Goal: Task Accomplishment & Management: Manage account settings

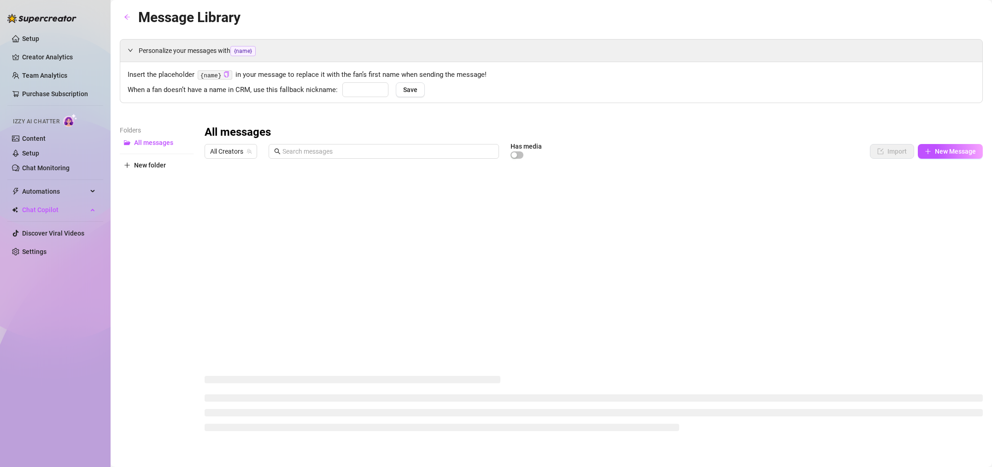
type input "babe"
click at [207, 77] on code "{name}" at bounding box center [215, 75] width 35 height 10
click at [403, 86] on span "Save" at bounding box center [410, 89] width 14 height 7
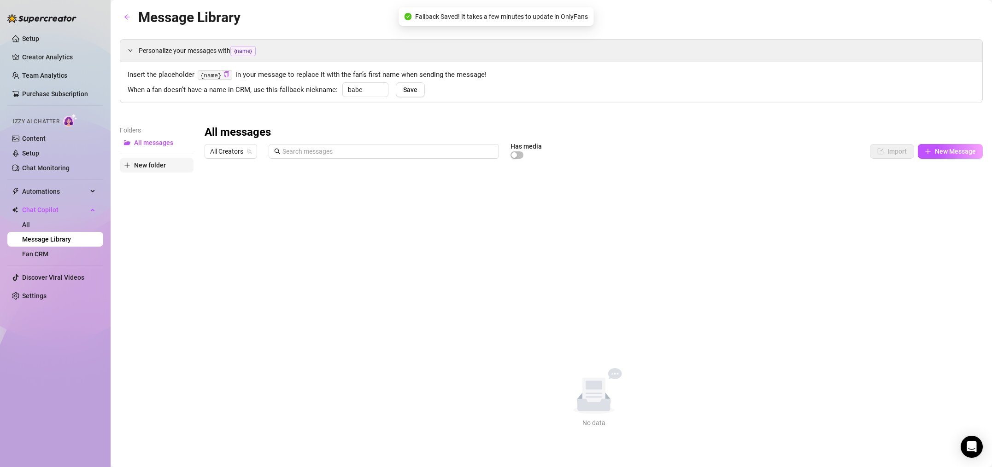
click at [153, 168] on span "New folder" at bounding box center [150, 165] width 32 height 7
click at [159, 157] on input "text" at bounding box center [157, 157] width 74 height 15
click at [156, 137] on button "All messages" at bounding box center [157, 142] width 74 height 15
click at [242, 151] on span "All Creators" at bounding box center [230, 152] width 41 height 14
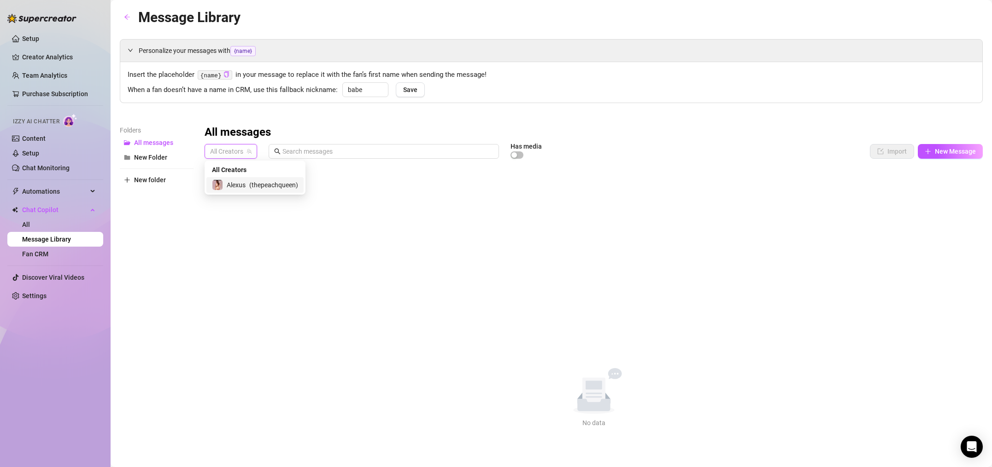
click at [246, 184] on div "[PERSON_NAME] ( thepeachqueen )" at bounding box center [255, 185] width 86 height 11
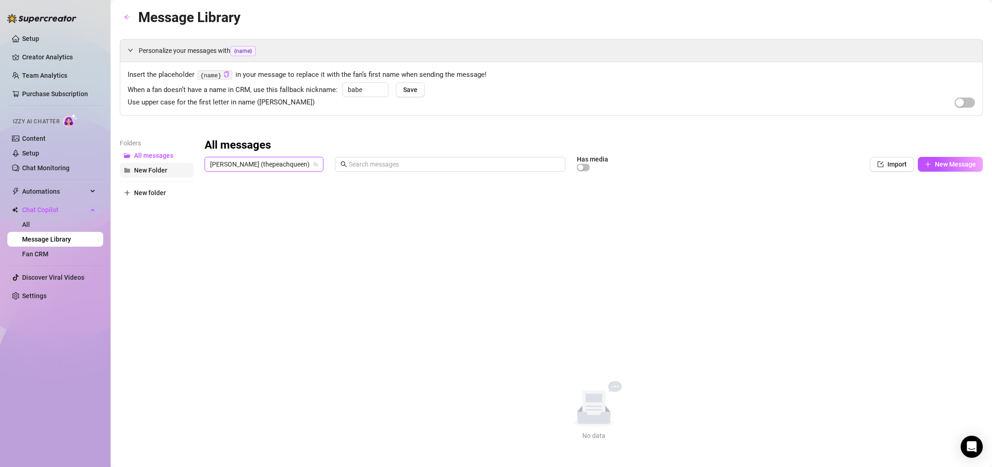
click at [162, 171] on span "New Folder" at bounding box center [150, 170] width 33 height 7
click at [933, 165] on button "New Message" at bounding box center [949, 164] width 65 height 15
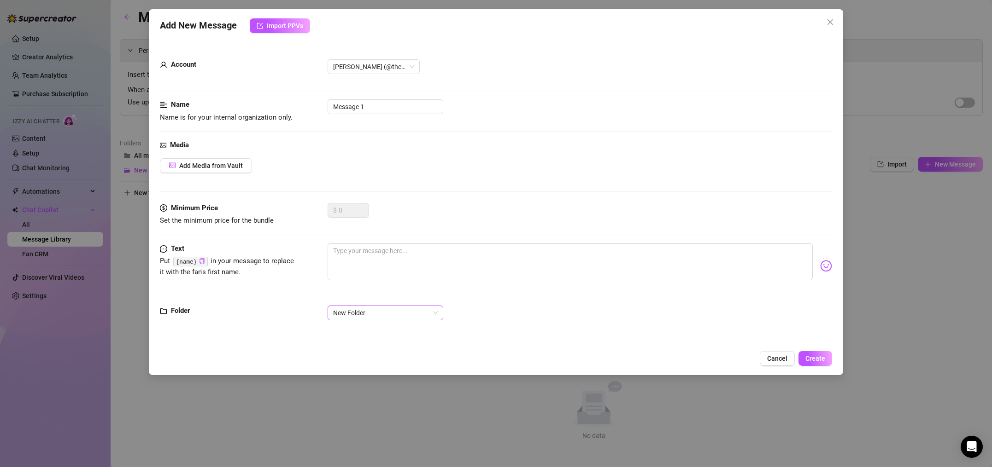
click at [351, 310] on span "New Folder" at bounding box center [385, 313] width 105 height 14
click at [138, 204] on div "Add New Message Import PPVs Account [PERSON_NAME] (@thepeachqueen) Name Name is…" at bounding box center [496, 233] width 992 height 467
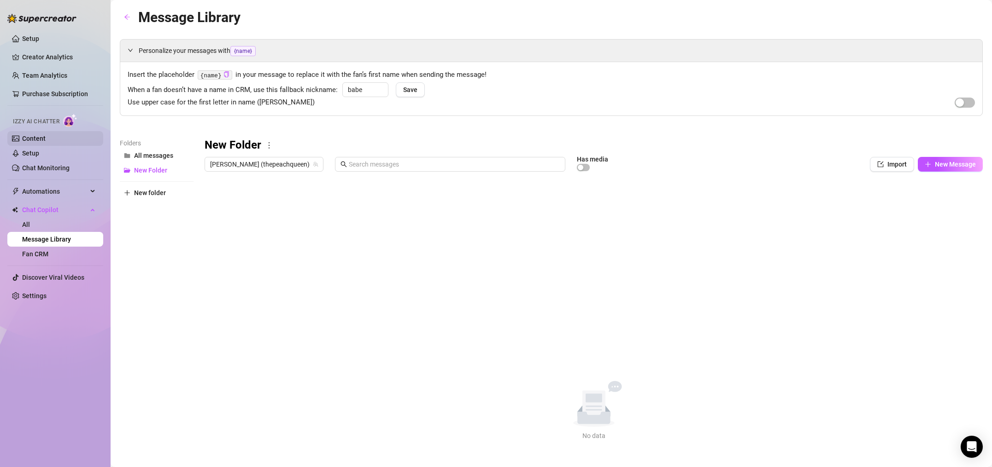
click at [46, 140] on link "Content" at bounding box center [33, 138] width 23 height 7
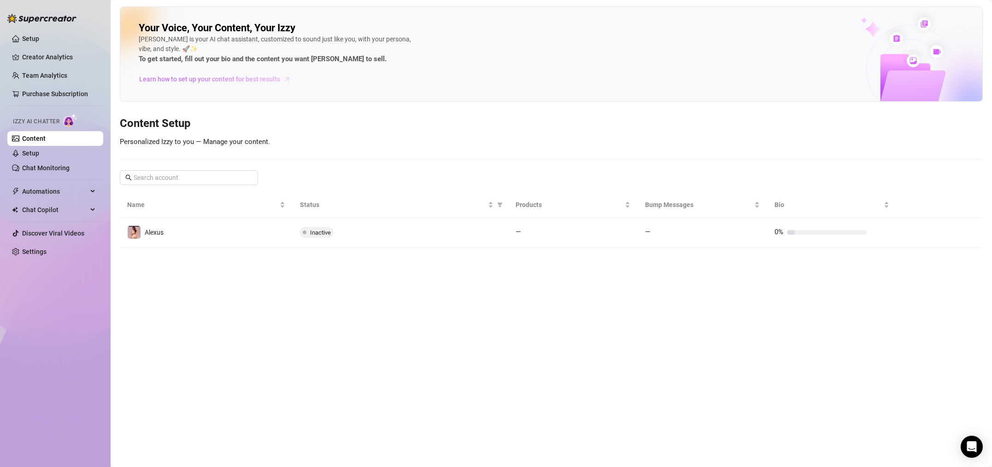
click at [265, 78] on span "Learn how to set up your content for best results" at bounding box center [209, 79] width 141 height 10
click at [27, 189] on span "Automations" at bounding box center [54, 191] width 65 height 15
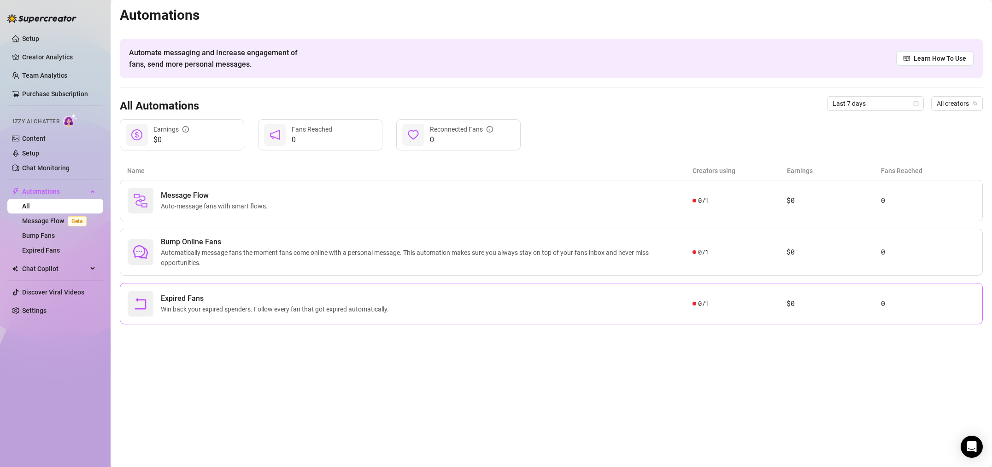
drag, startPoint x: 35, startPoint y: 267, endPoint x: 214, endPoint y: 300, distance: 181.2
click at [214, 300] on div "Setup Creator Analytics Team Analytics Purchase Subscription Izzy AI Chatter Co…" at bounding box center [496, 233] width 992 height 467
click at [214, 300] on span "Expired Fans" at bounding box center [277, 298] width 232 height 11
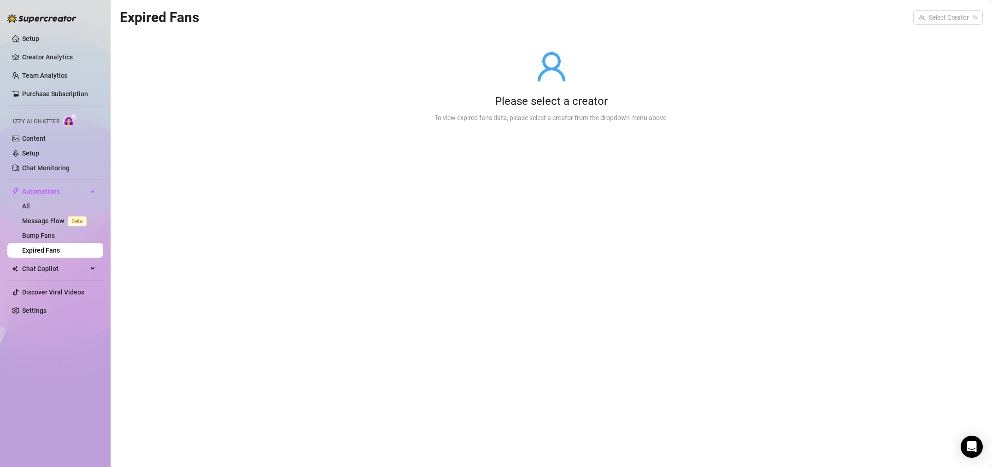
click at [552, 75] on icon "user" at bounding box center [551, 66] width 33 height 33
click at [942, 18] on input "search" at bounding box center [943, 18] width 50 height 14
click at [941, 31] on div "[PERSON_NAME] ( thepeachqueen )" at bounding box center [932, 36] width 86 height 11
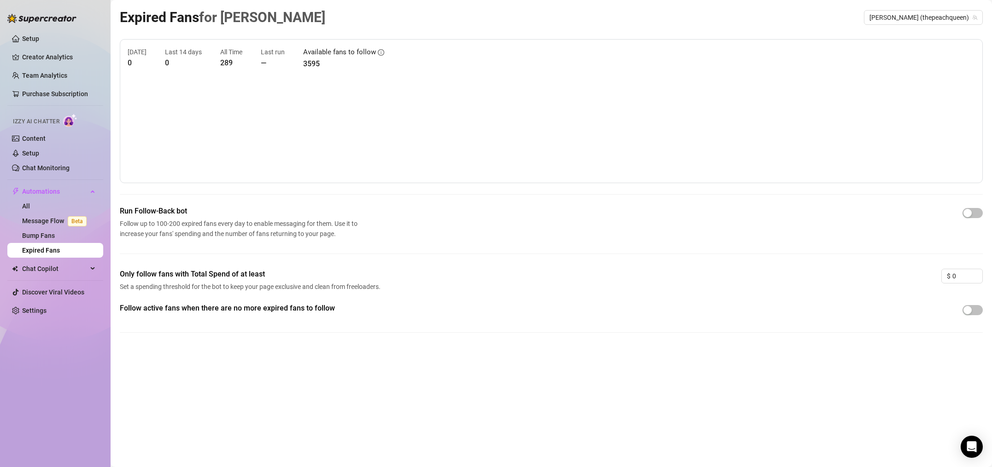
click at [809, 142] on canvas at bounding box center [551, 129] width 847 height 92
click at [378, 54] on icon "info-circle" at bounding box center [381, 52] width 6 height 6
click at [972, 308] on span "button" at bounding box center [972, 310] width 20 height 10
click at [968, 274] on input "0" at bounding box center [967, 276] width 30 height 14
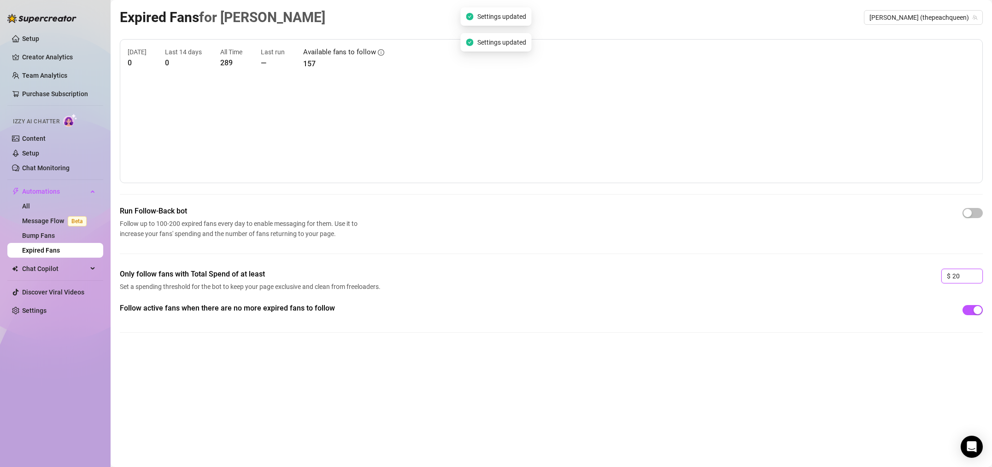
type input "20"
click at [920, 312] on div "Follow active fans when there are no more expired fans to follow" at bounding box center [551, 310] width 863 height 15
click at [978, 213] on span "button" at bounding box center [972, 213] width 20 height 10
click at [297, 66] on div "[DATE] 0 Last 14 days 0 All Time 289 Last run — Available fans to follow 157" at bounding box center [551, 58] width 847 height 23
click at [42, 239] on link "Bump Fans" at bounding box center [38, 235] width 33 height 7
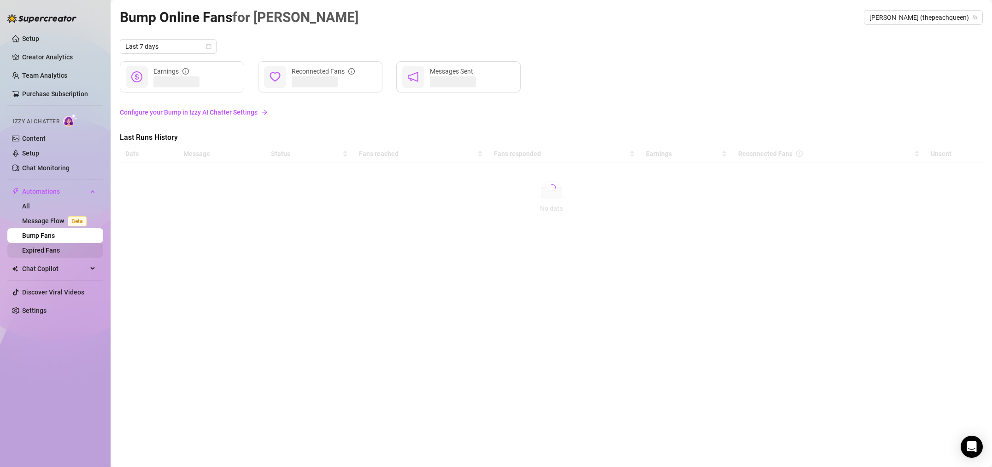
click at [42, 250] on link "Expired Fans" at bounding box center [41, 250] width 38 height 7
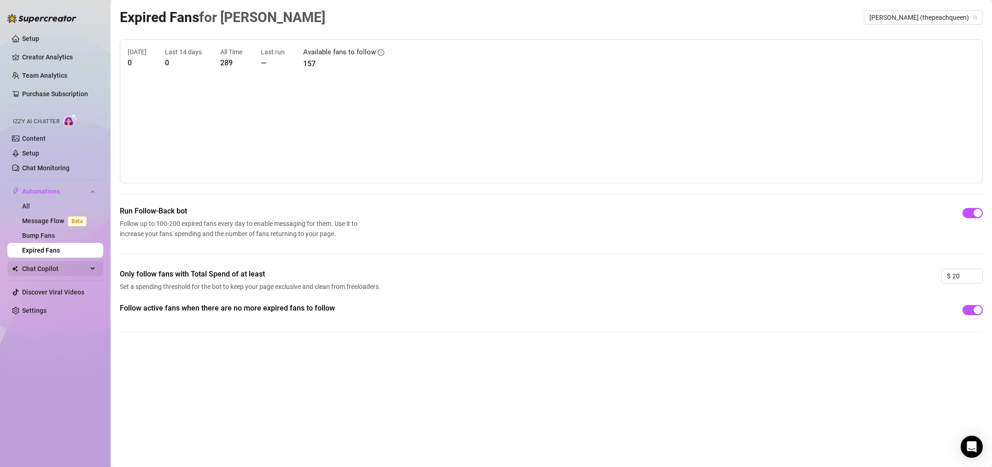
click at [54, 270] on span "Chat Copilot" at bounding box center [54, 269] width 65 height 15
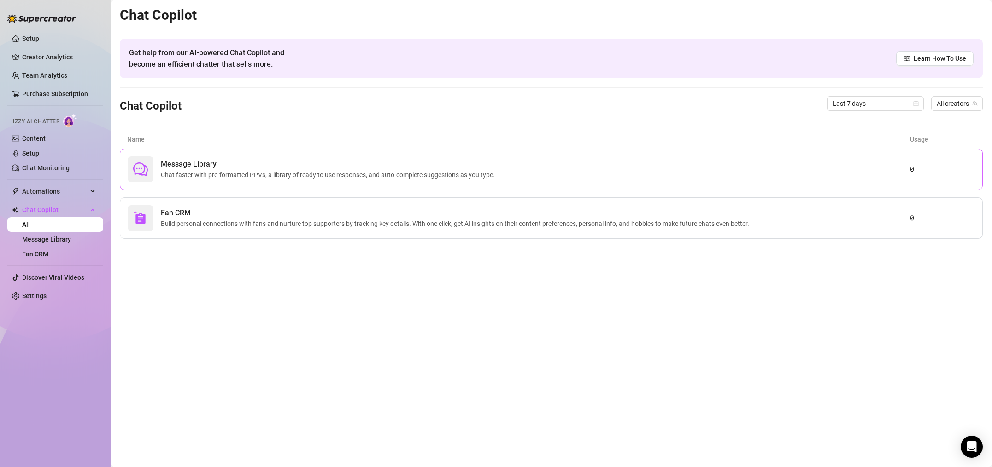
click at [175, 162] on span "Message Library" at bounding box center [330, 164] width 338 height 11
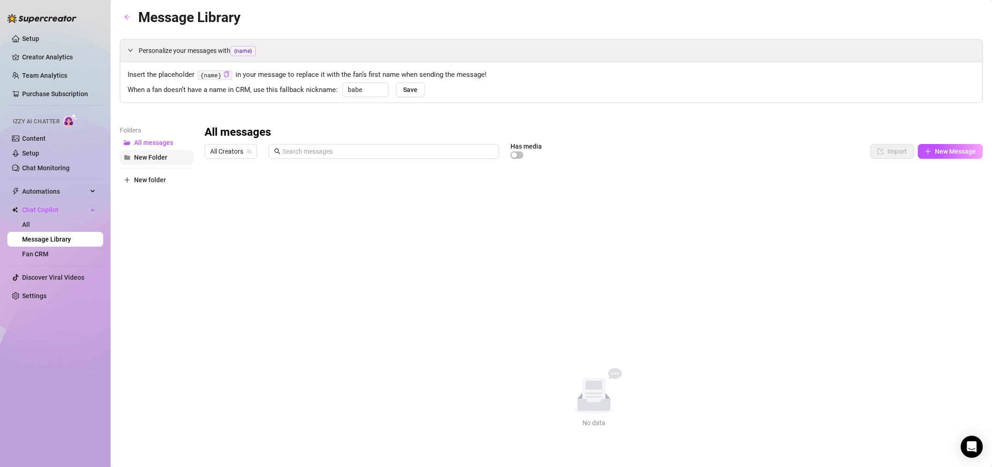
click at [162, 161] on span "New Folder" at bounding box center [150, 157] width 33 height 7
click at [957, 146] on button "New Message" at bounding box center [949, 151] width 65 height 15
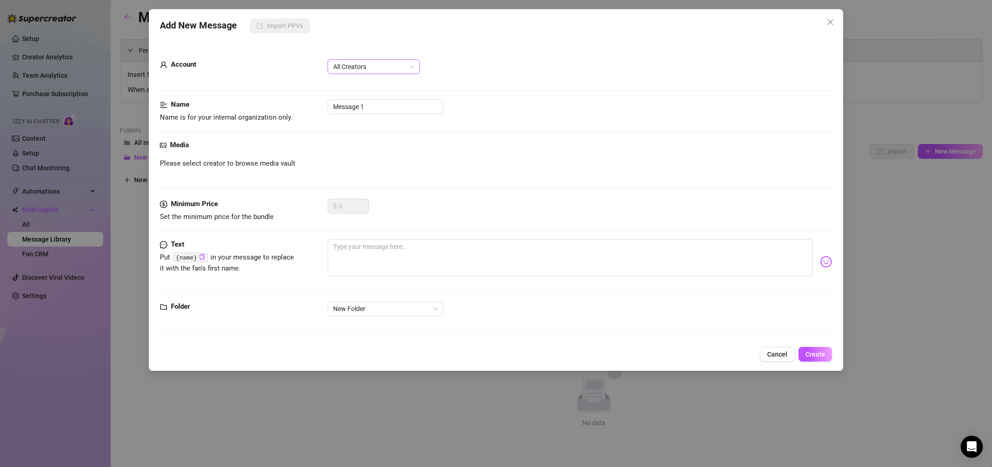
click at [353, 70] on span "All Creators" at bounding box center [373, 67] width 81 height 14
click at [356, 98] on div "[PERSON_NAME] (@thepeachqueen)" at bounding box center [373, 100] width 77 height 10
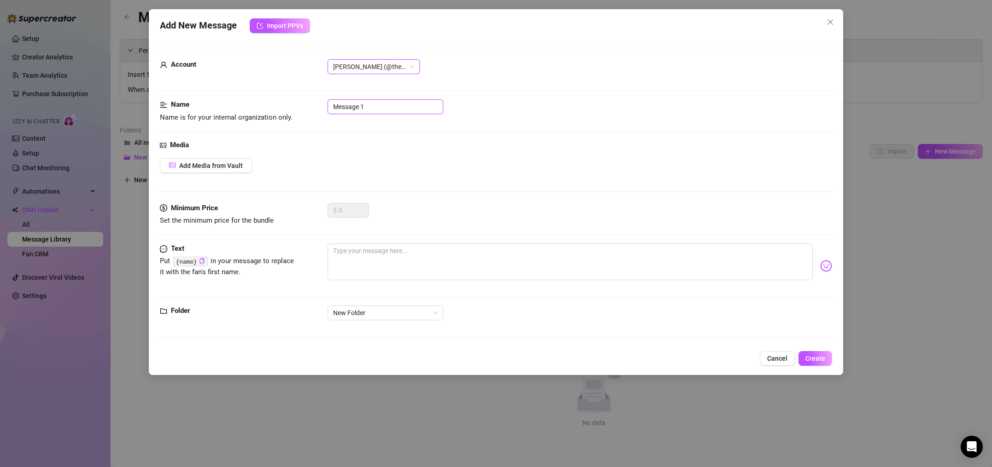
click at [344, 104] on input "Message 1" at bounding box center [385, 106] width 116 height 15
click at [776, 363] on button "Cancel" at bounding box center [776, 358] width 35 height 15
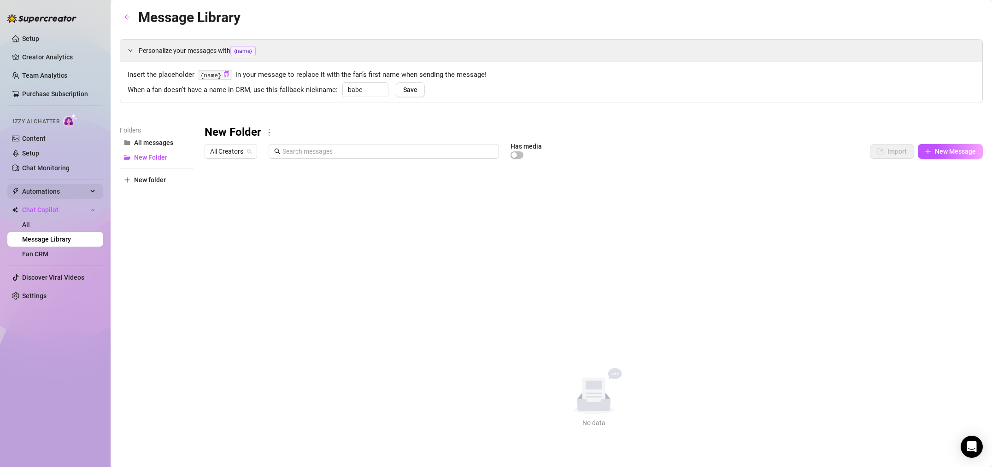
click at [55, 186] on span "Automations" at bounding box center [54, 191] width 65 height 15
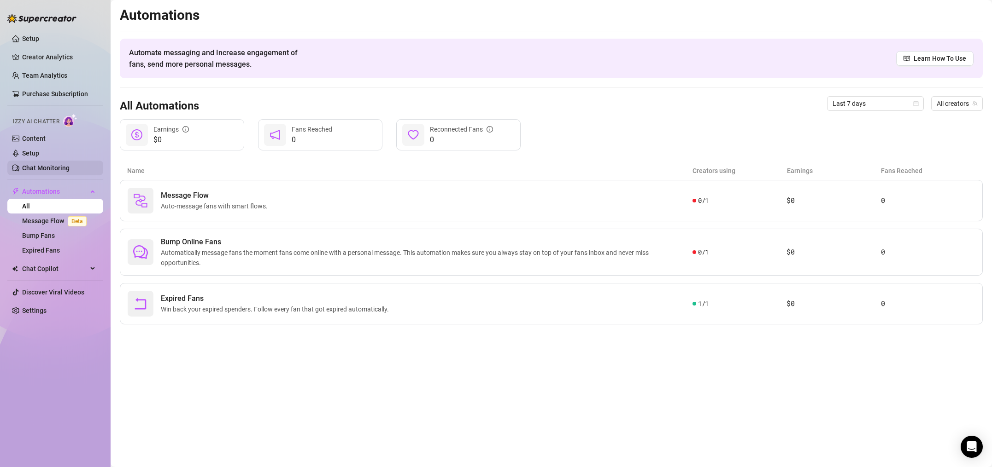
click at [56, 164] on link "Chat Monitoring" at bounding box center [45, 167] width 47 height 7
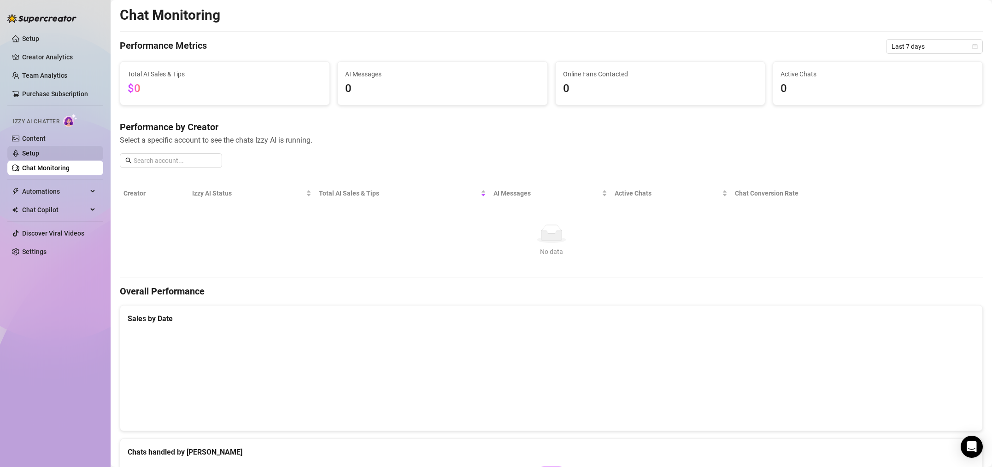
click at [39, 152] on link "Setup" at bounding box center [30, 153] width 17 height 7
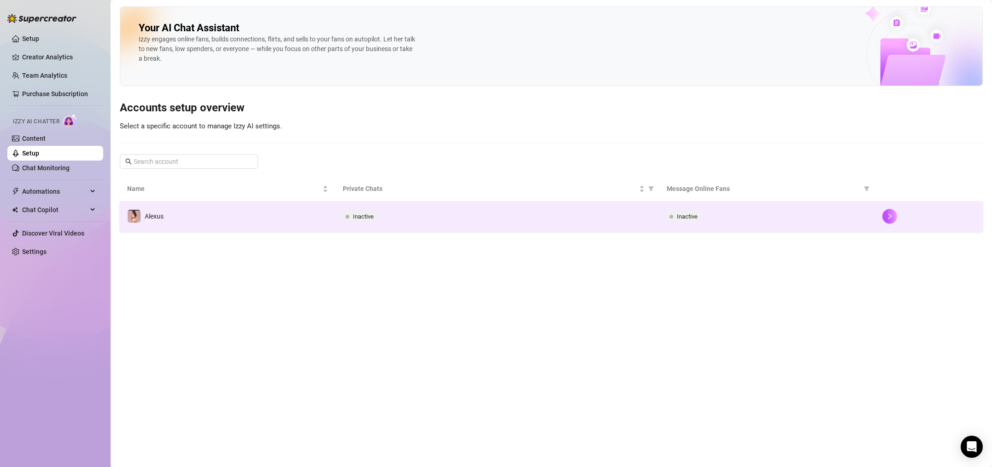
click at [393, 207] on td "Inactive" at bounding box center [496, 217] width 323 height 30
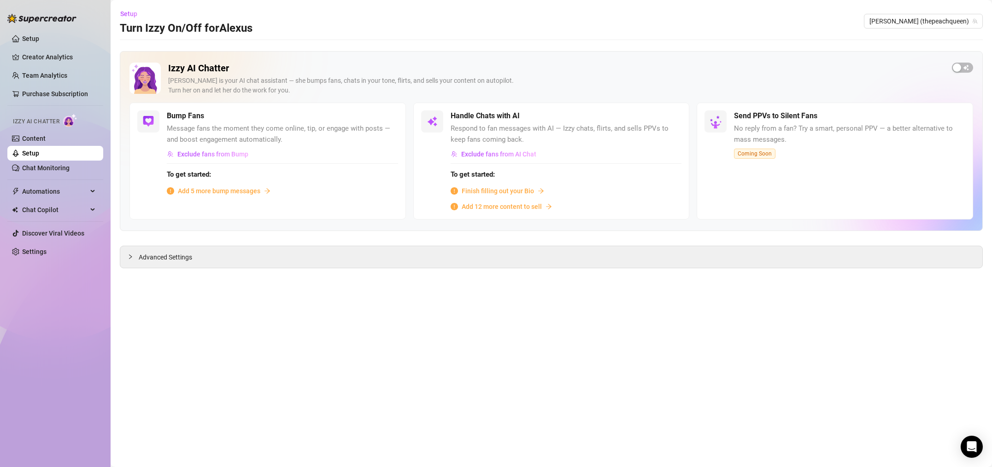
click at [231, 191] on span "Add 5 more bump messages" at bounding box center [219, 191] width 82 height 10
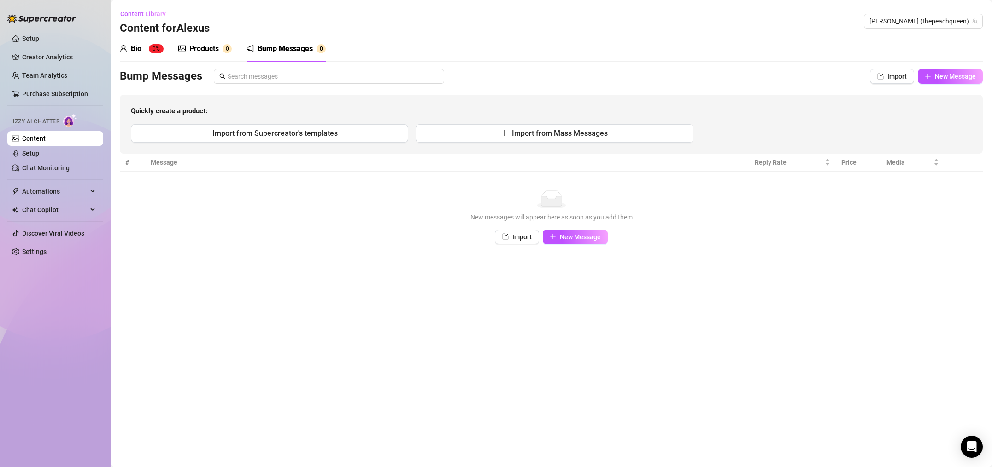
click at [41, 135] on link "Content" at bounding box center [33, 138] width 23 height 7
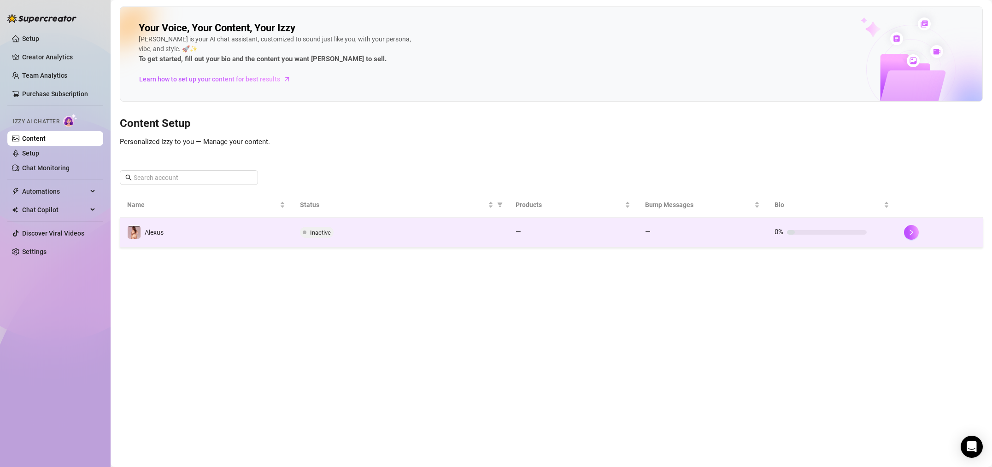
click at [344, 231] on div "Inactive" at bounding box center [400, 232] width 201 height 11
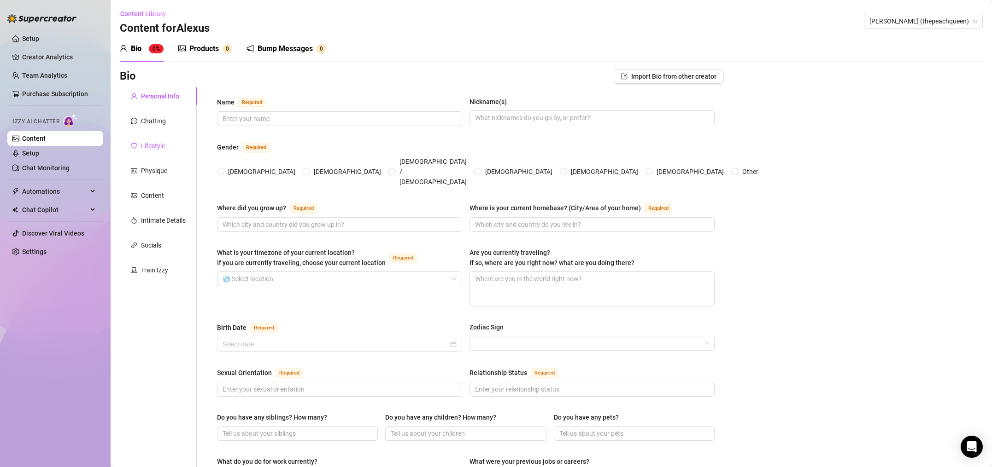
click at [153, 142] on div "Lifestyle" at bounding box center [153, 146] width 24 height 10
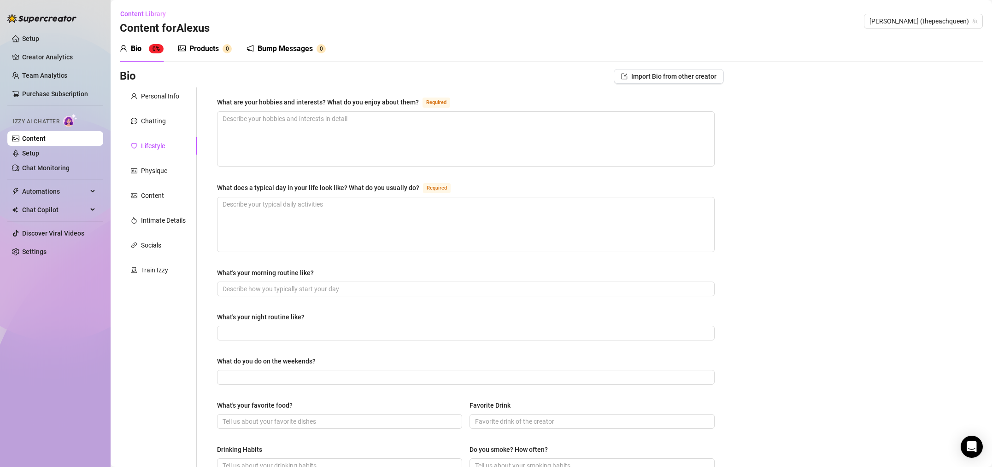
click at [159, 157] on div "Personal Info Chatting Lifestyle Physique Content Intimate Details Socials Trai…" at bounding box center [158, 398] width 77 height 621
click at [159, 166] on div "Physique" at bounding box center [154, 171] width 26 height 10
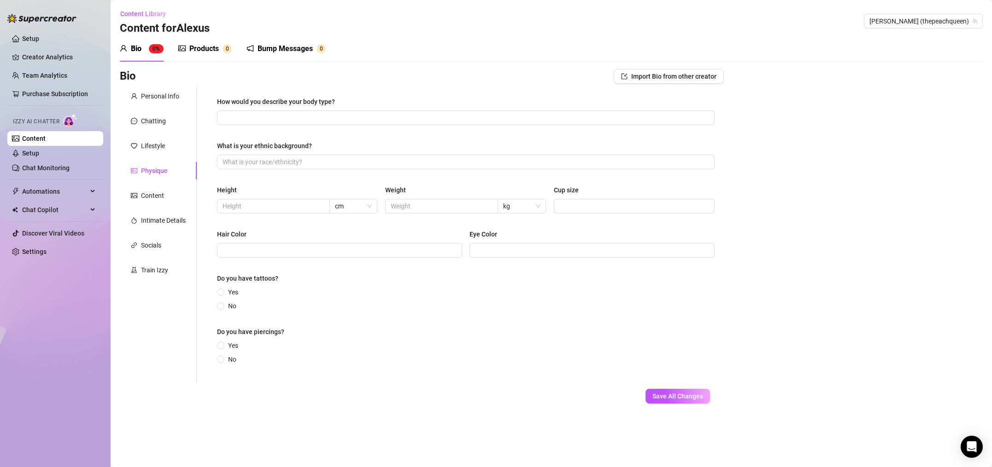
click at [292, 51] on div "Bump Messages" at bounding box center [284, 48] width 55 height 11
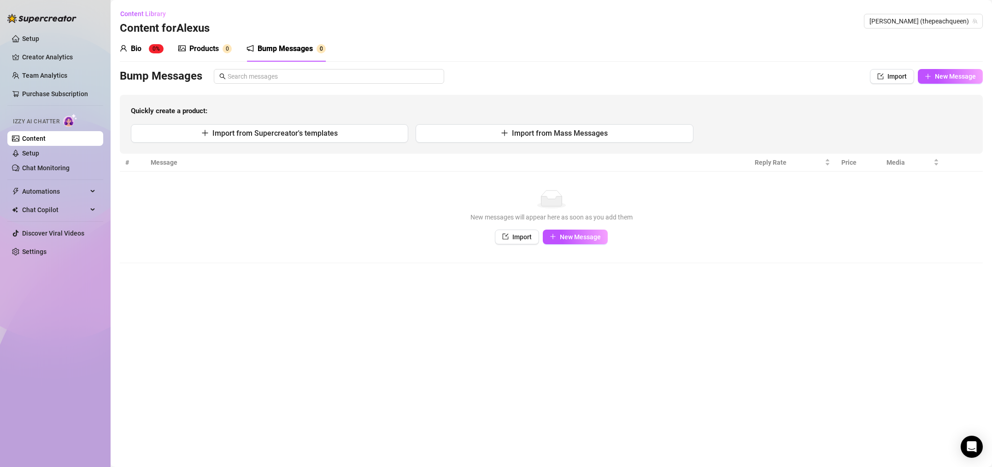
click at [46, 136] on link "Content" at bounding box center [33, 138] width 23 height 7
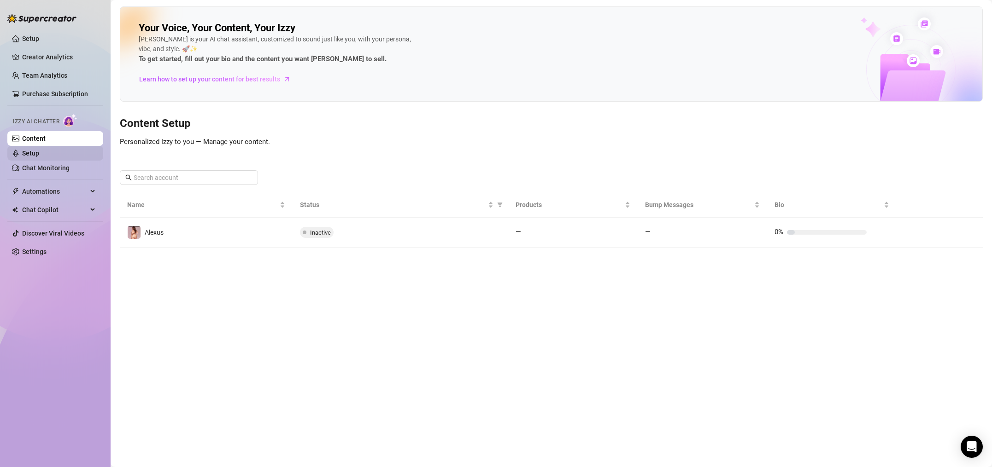
click at [39, 154] on link "Setup" at bounding box center [30, 153] width 17 height 7
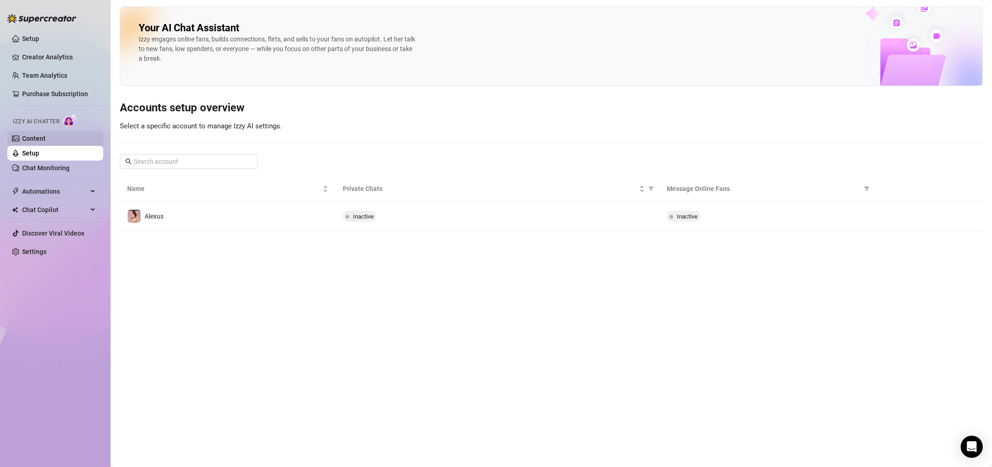
click at [46, 139] on link "Content" at bounding box center [33, 138] width 23 height 7
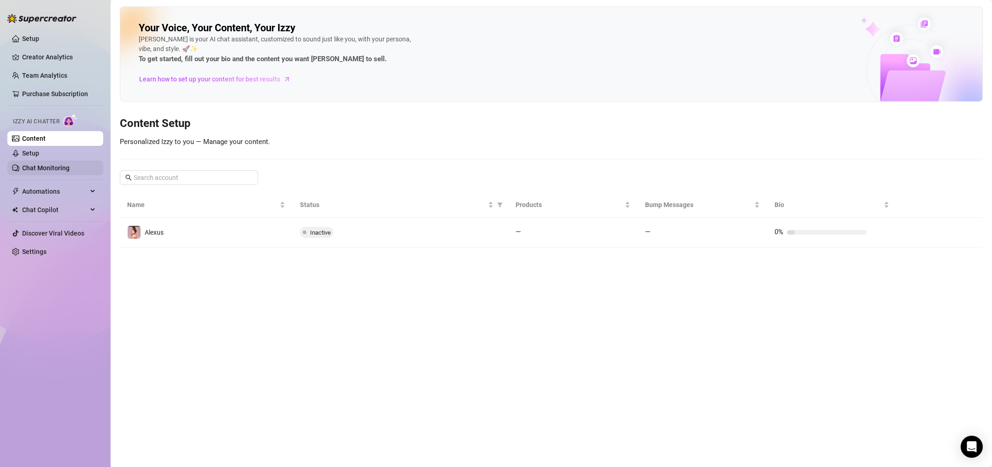
click at [69, 167] on link "Chat Monitoring" at bounding box center [45, 167] width 47 height 7
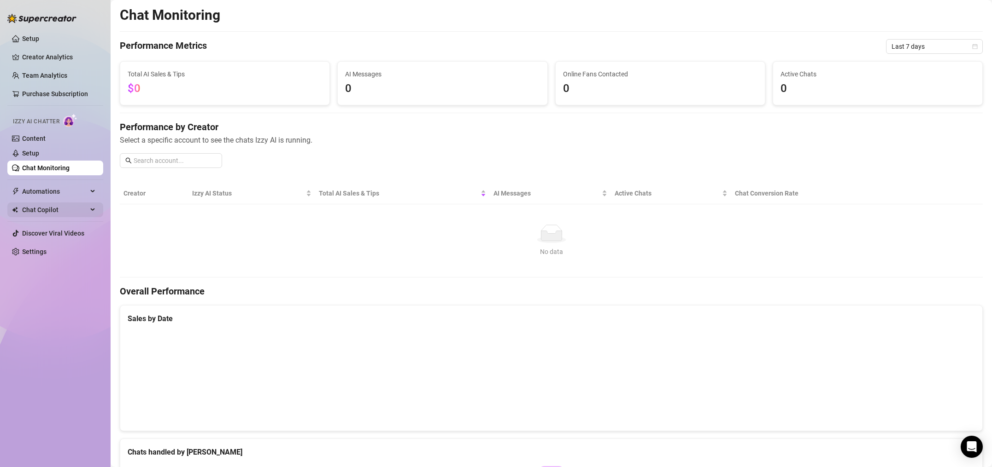
click at [51, 211] on span "Chat Copilot" at bounding box center [54, 210] width 65 height 15
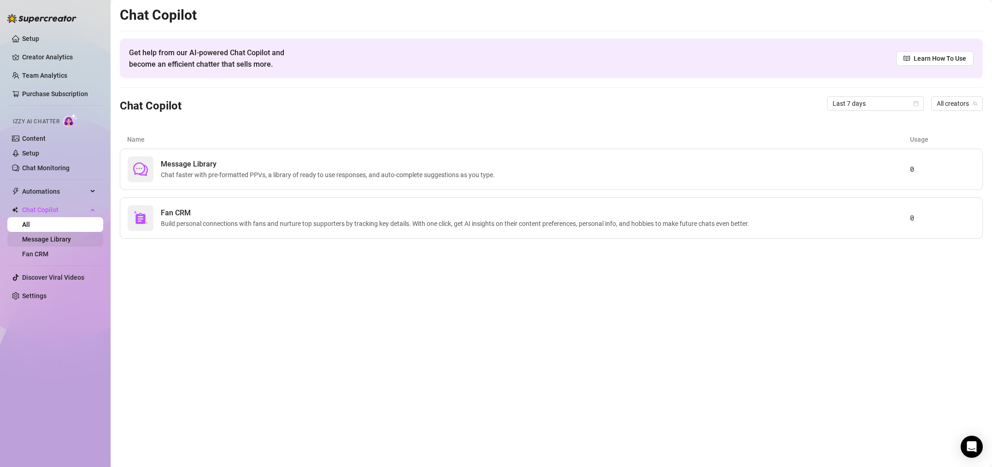
click at [34, 239] on link "Message Library" at bounding box center [46, 239] width 49 height 7
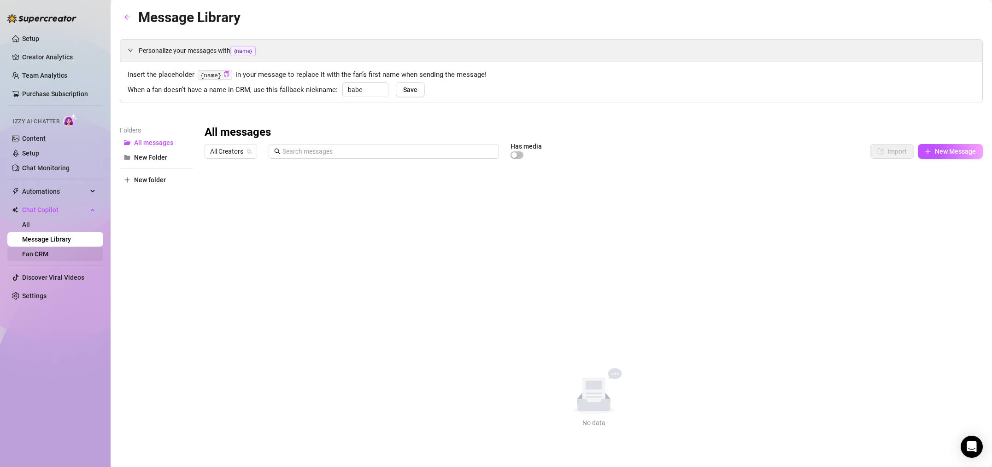
click at [35, 252] on link "Fan CRM" at bounding box center [35, 254] width 26 height 7
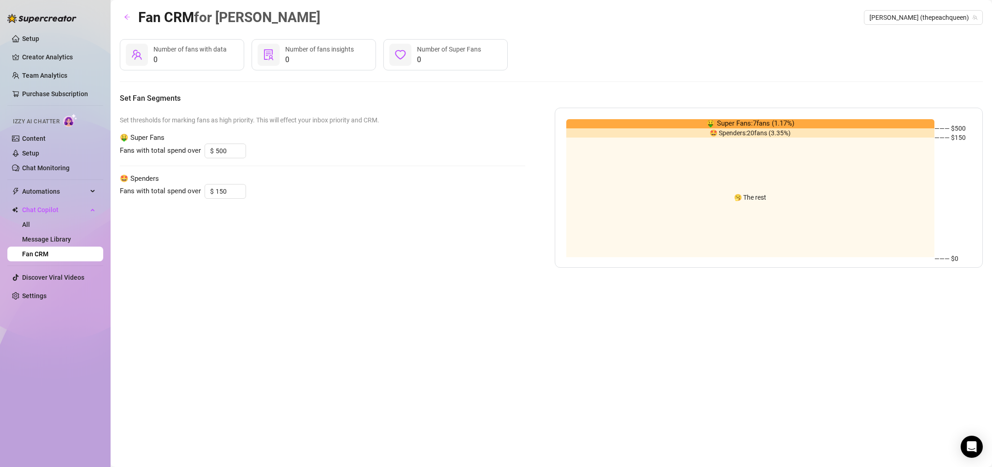
click at [743, 120] on span "🤑 Super Fans: 7 fans ( 1.17 %)" at bounding box center [750, 123] width 88 height 11
click at [970, 120] on div "——— $ 500 ——— $ 150 ——— $0" at bounding box center [952, 188] width 37 height 138
click at [257, 189] on div "Fans with total spend over $ 150" at bounding box center [322, 191] width 405 height 15
click at [30, 222] on link "All" at bounding box center [26, 224] width 8 height 7
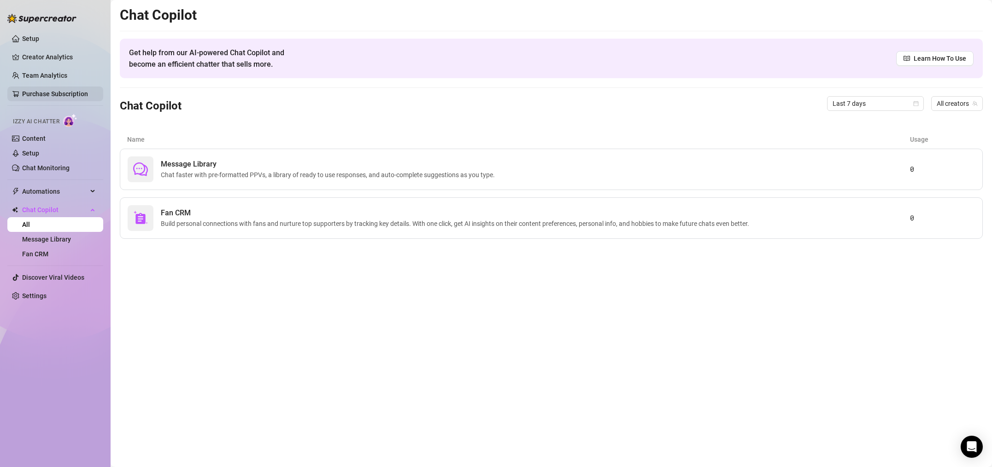
click at [69, 94] on link "Purchase Subscription" at bounding box center [55, 93] width 66 height 7
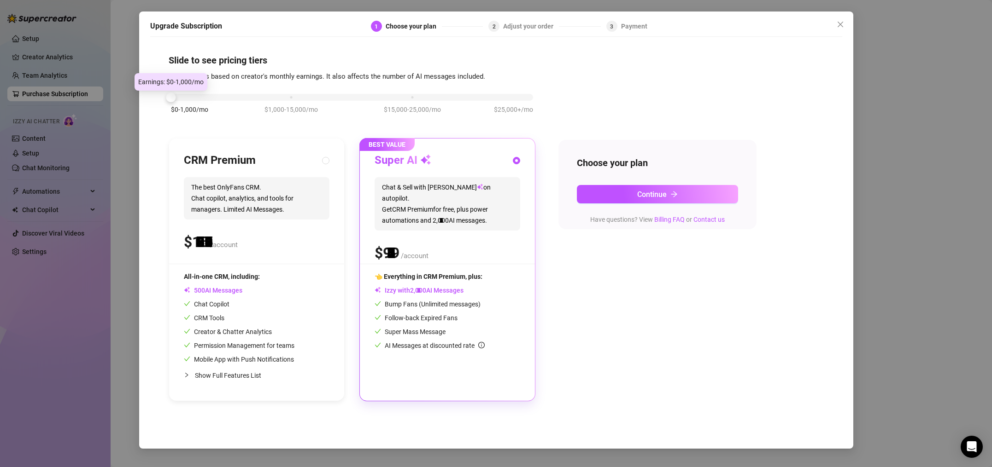
drag, startPoint x: 291, startPoint y: 92, endPoint x: 210, endPoint y: 92, distance: 81.1
click at [213, 92] on div "$0-1,000/mo $1,000-15,000/mo $15,000-25,000/mo $25,000+/mo" at bounding box center [352, 95] width 362 height 6
click at [292, 95] on div "$0-1,000/mo $1,000-15,000/mo $15,000-25,000/mo $25,000+/mo" at bounding box center [352, 95] width 362 height 6
click at [404, 95] on div "$0-1,000/mo $1,000-15,000/mo $15,000-25,000/mo $25,000+/mo" at bounding box center [352, 95] width 362 height 6
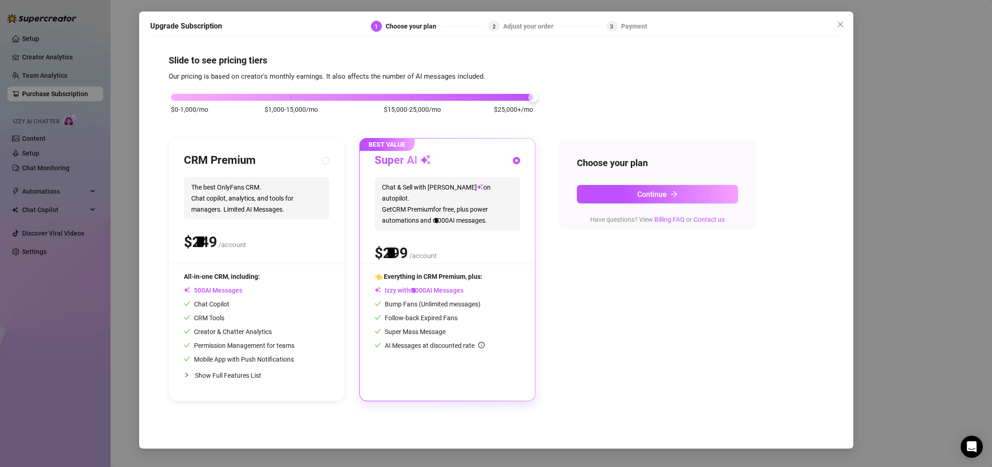
click at [513, 95] on div "$0-1,000/mo $1,000-15,000/mo $15,000-25,000/mo $25,000+/mo" at bounding box center [352, 95] width 362 height 6
click at [841, 21] on icon "close" at bounding box center [839, 24] width 7 height 7
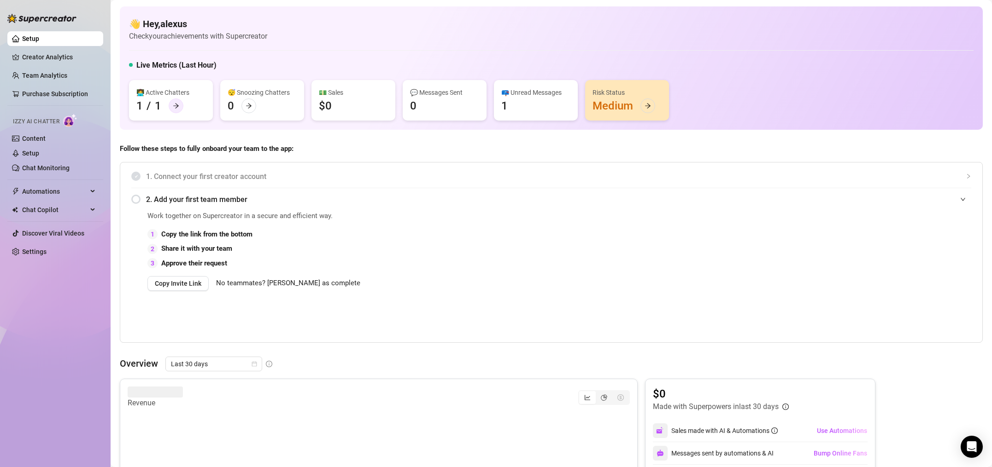
click at [172, 108] on div at bounding box center [176, 106] width 15 height 15
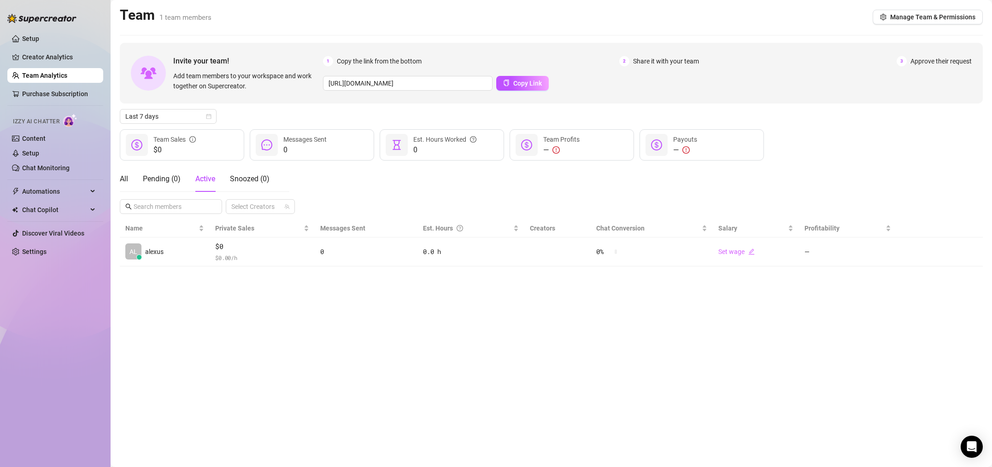
click at [67, 78] on link "Team Analytics" at bounding box center [44, 75] width 45 height 7
click at [75, 55] on link "Creator Analytics" at bounding box center [59, 57] width 74 height 15
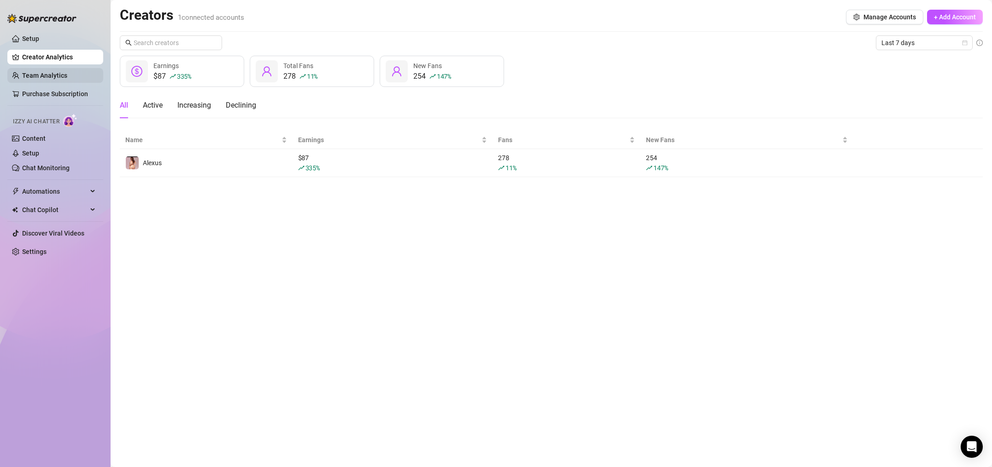
click at [49, 79] on link "Team Analytics" at bounding box center [44, 75] width 45 height 7
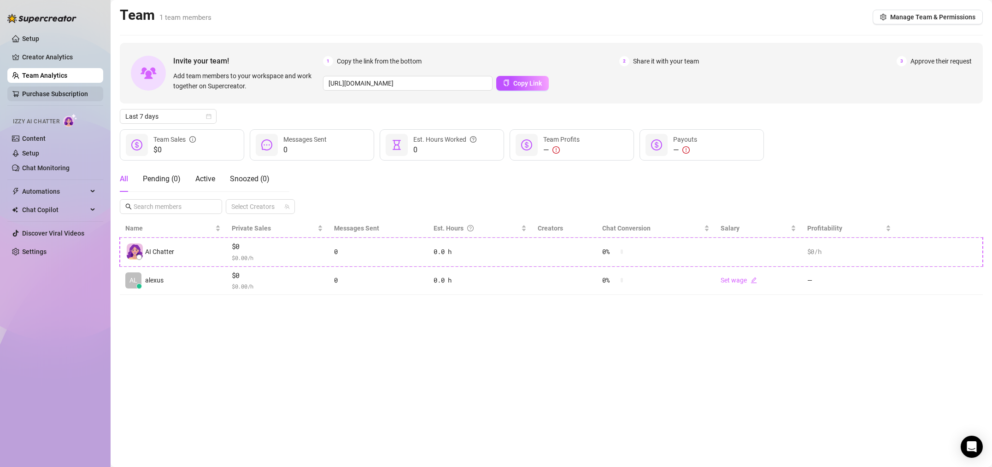
click at [50, 90] on link "Purchase Subscription" at bounding box center [55, 93] width 66 height 7
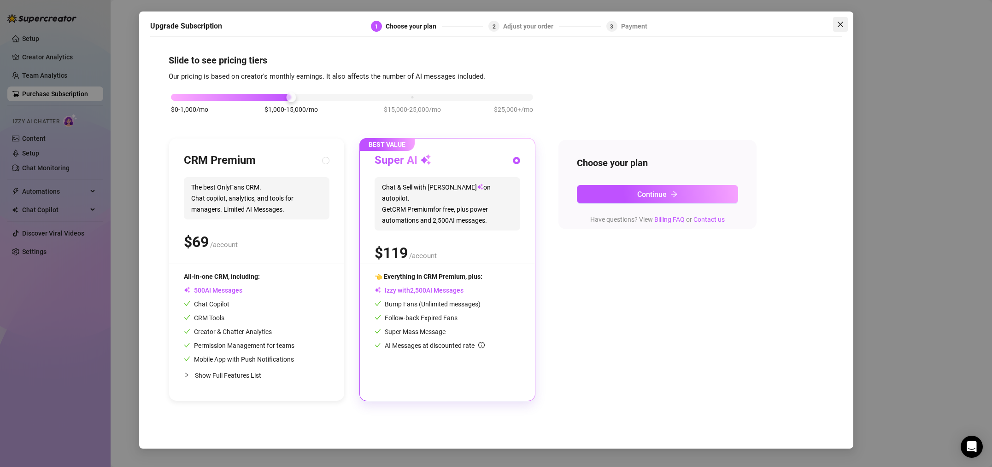
click at [844, 27] on span "Close" at bounding box center [840, 24] width 15 height 7
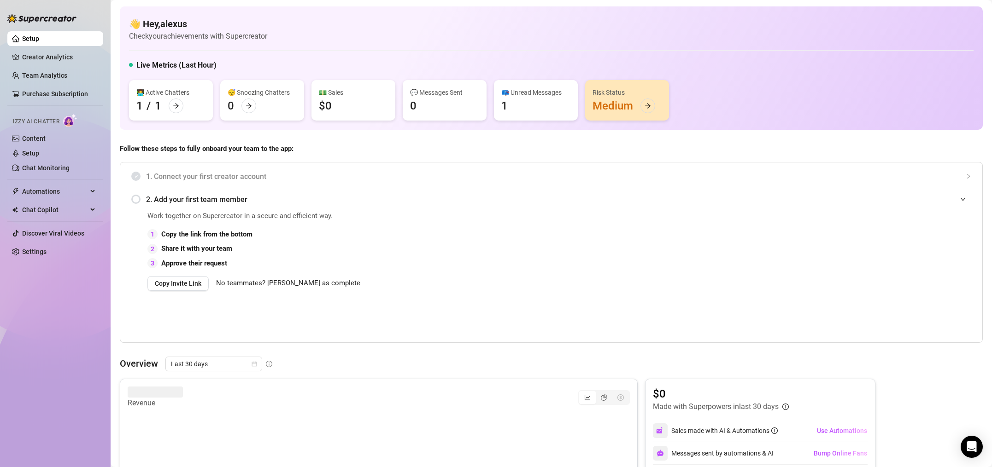
click at [533, 114] on div "📪 Unread Messages 1" at bounding box center [536, 100] width 84 height 41
click at [542, 96] on div "📪 Unread Messages" at bounding box center [535, 93] width 69 height 10
click at [648, 101] on div at bounding box center [647, 106] width 15 height 15
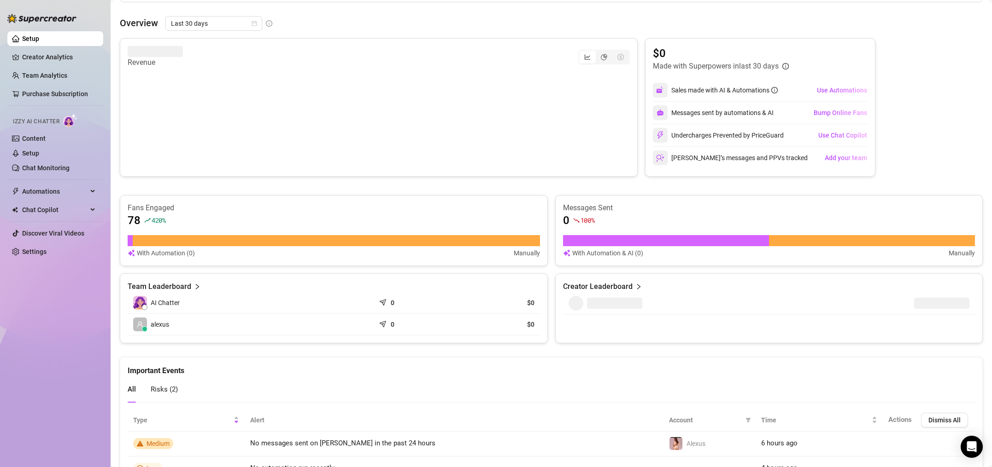
scroll to position [390, 0]
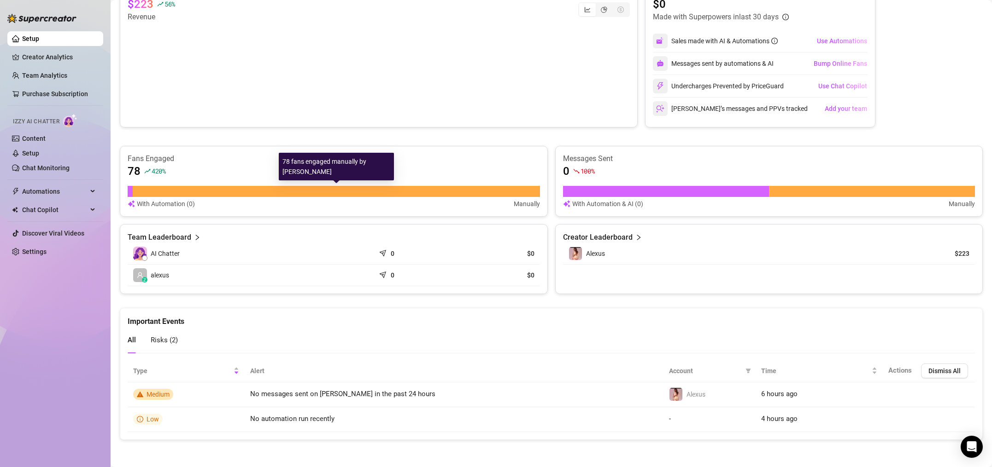
click at [220, 195] on div at bounding box center [336, 191] width 407 height 11
click at [172, 205] on article "With Automation (0)" at bounding box center [166, 204] width 58 height 10
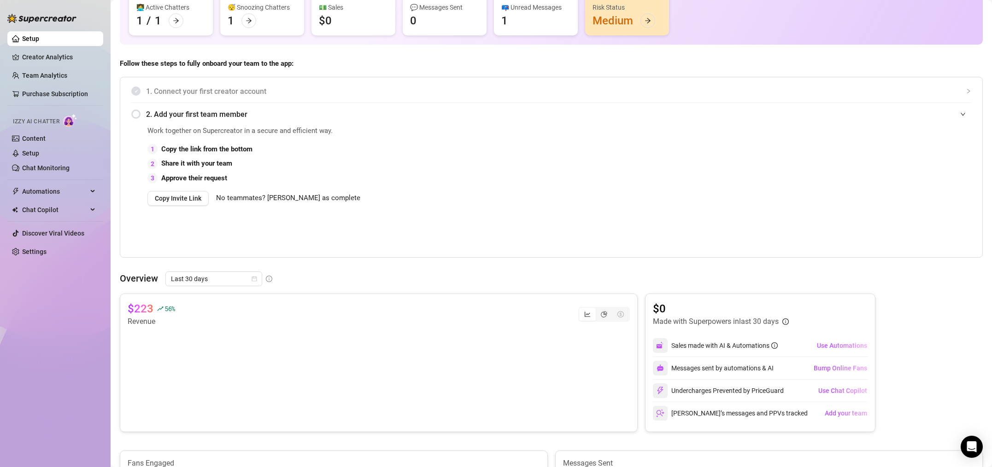
scroll to position [0, 0]
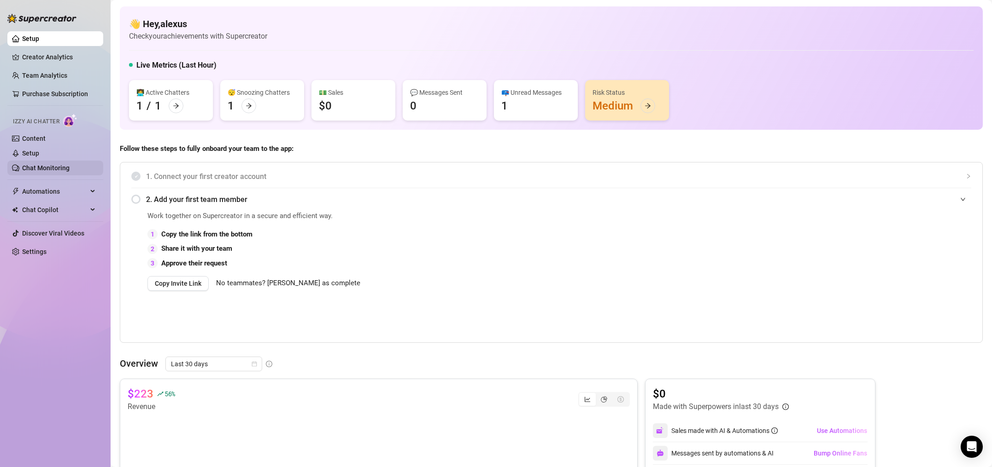
click at [57, 164] on link "Chat Monitoring" at bounding box center [45, 167] width 47 height 7
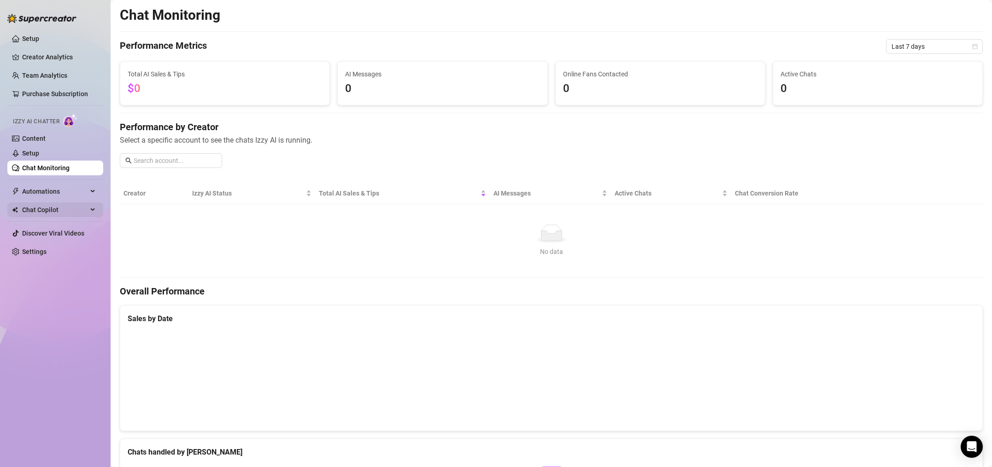
click at [48, 207] on span "Chat Copilot" at bounding box center [54, 210] width 65 height 15
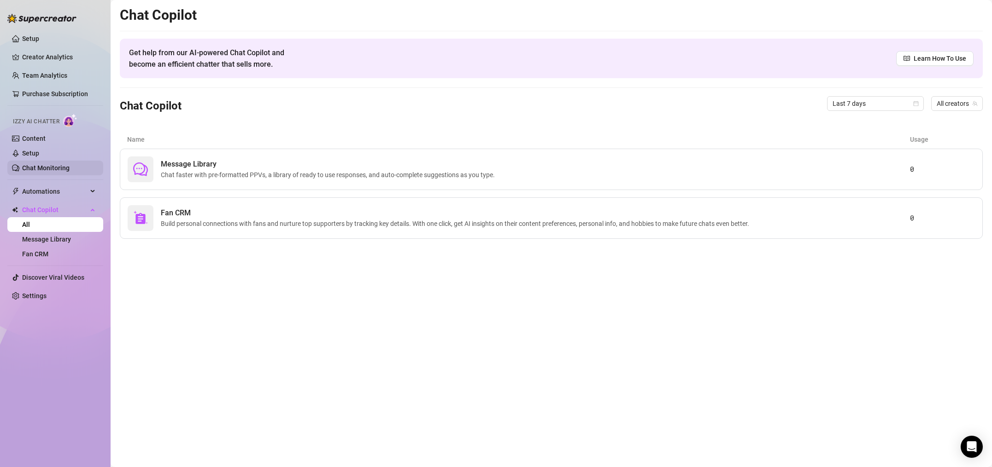
click at [49, 168] on link "Chat Monitoring" at bounding box center [45, 167] width 47 height 7
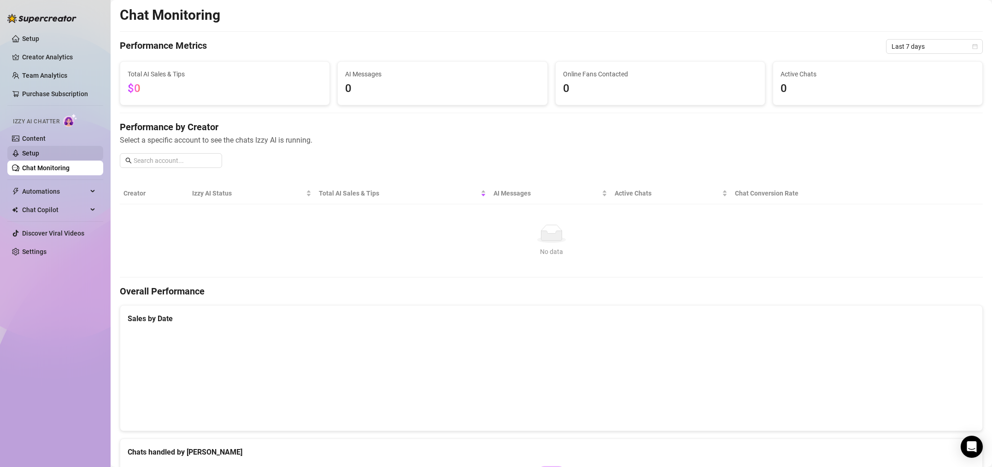
click at [39, 157] on link "Setup" at bounding box center [30, 153] width 17 height 7
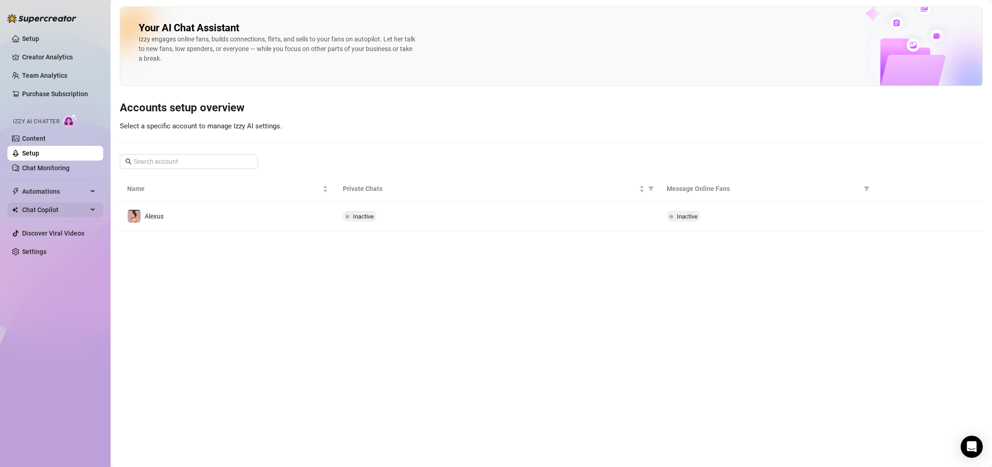
click at [42, 203] on span "Chat Copilot" at bounding box center [54, 210] width 65 height 15
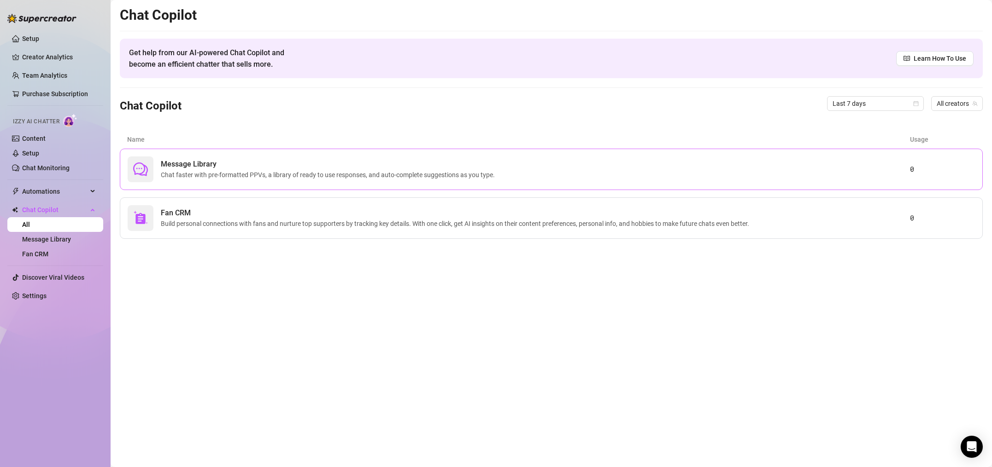
click at [259, 162] on span "Message Library" at bounding box center [330, 164] width 338 height 11
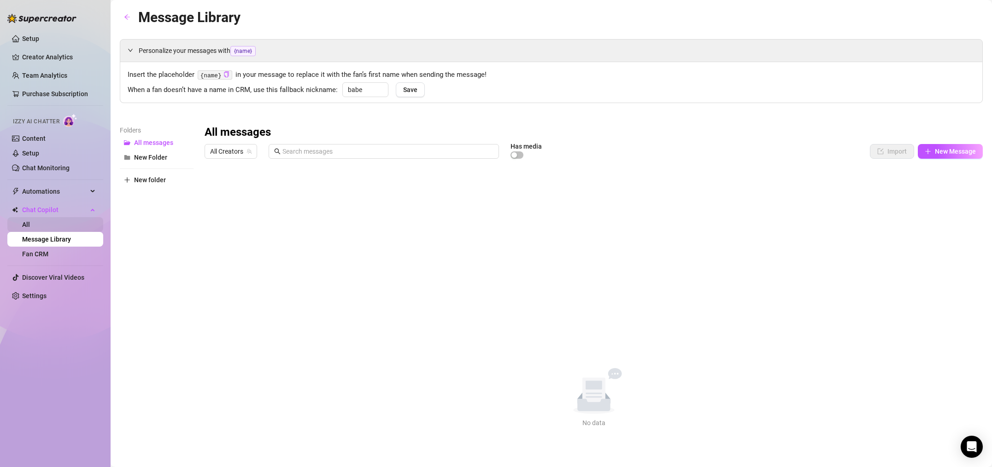
click at [30, 222] on link "All" at bounding box center [26, 224] width 8 height 7
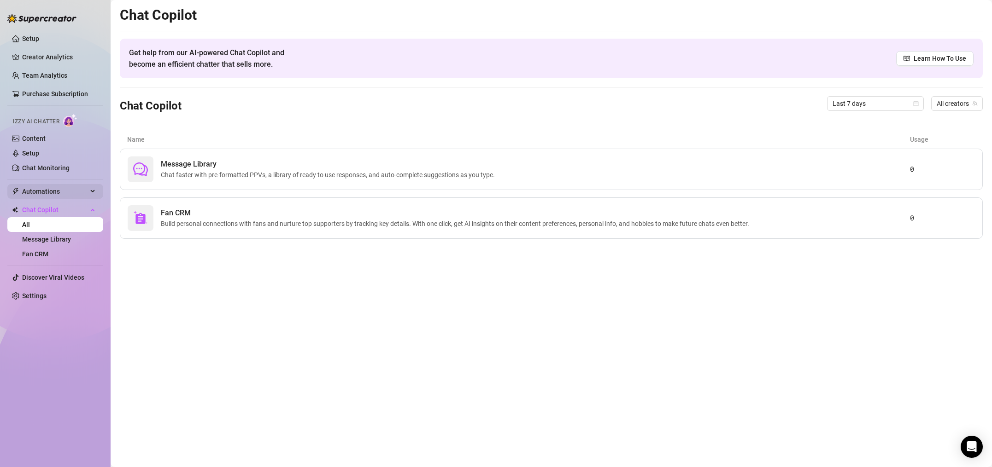
click at [70, 187] on span "Automations" at bounding box center [54, 191] width 65 height 15
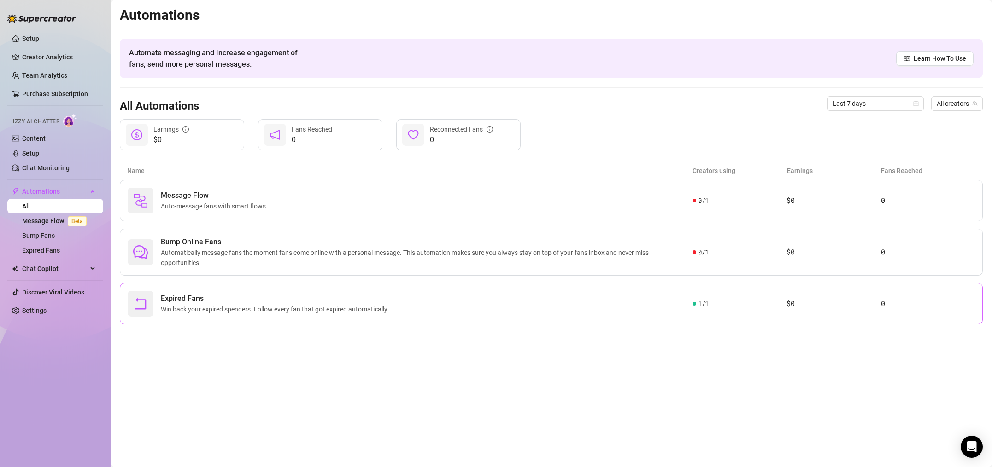
click at [243, 293] on div "Expired Fans Win back your expired spenders. Follow every fan that got expired …" at bounding box center [410, 304] width 565 height 26
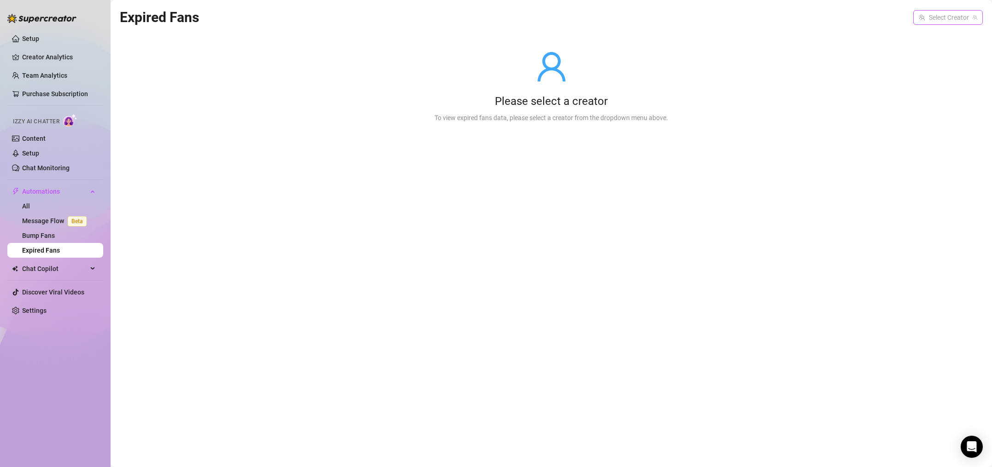
click at [936, 15] on input "search" at bounding box center [943, 18] width 50 height 14
click at [924, 35] on div "[PERSON_NAME] ( thepeachqueen )" at bounding box center [932, 36] width 86 height 11
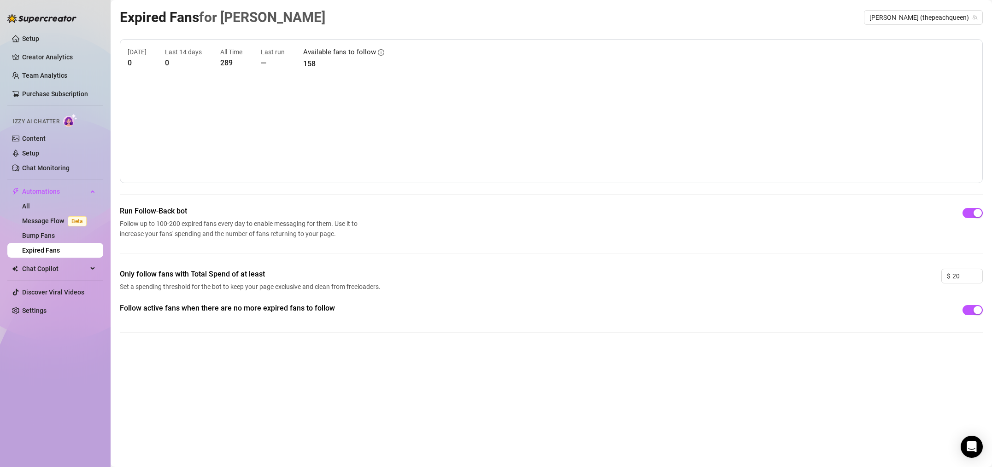
click at [310, 63] on article "158" at bounding box center [343, 64] width 81 height 12
click at [964, 276] on input "20" at bounding box center [967, 276] width 30 height 14
type input "2"
type input "5"
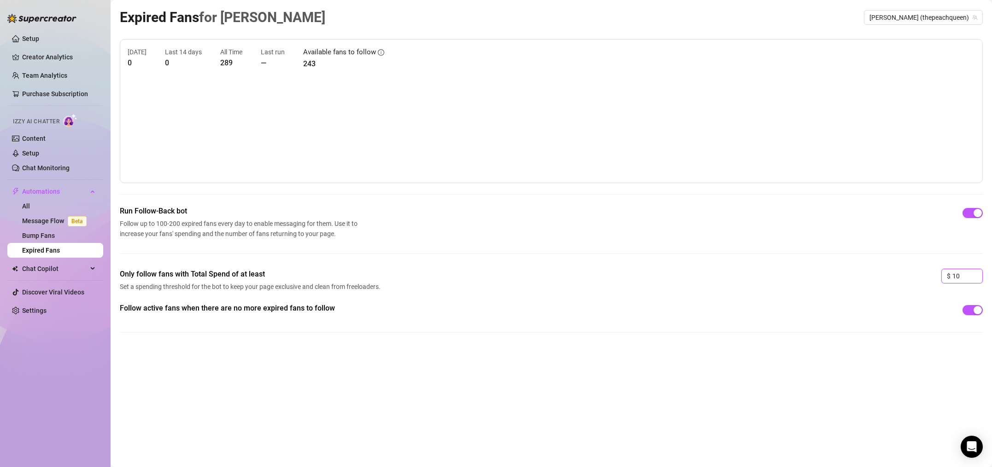
type input "10"
click at [887, 341] on div "Follow active fans when there are no more expired fans to follow" at bounding box center [551, 325] width 863 height 45
click at [241, 305] on span "Follow active fans when there are no more expired fans to follow" at bounding box center [251, 308] width 263 height 11
